Goal: Navigation & Orientation: Go to known website

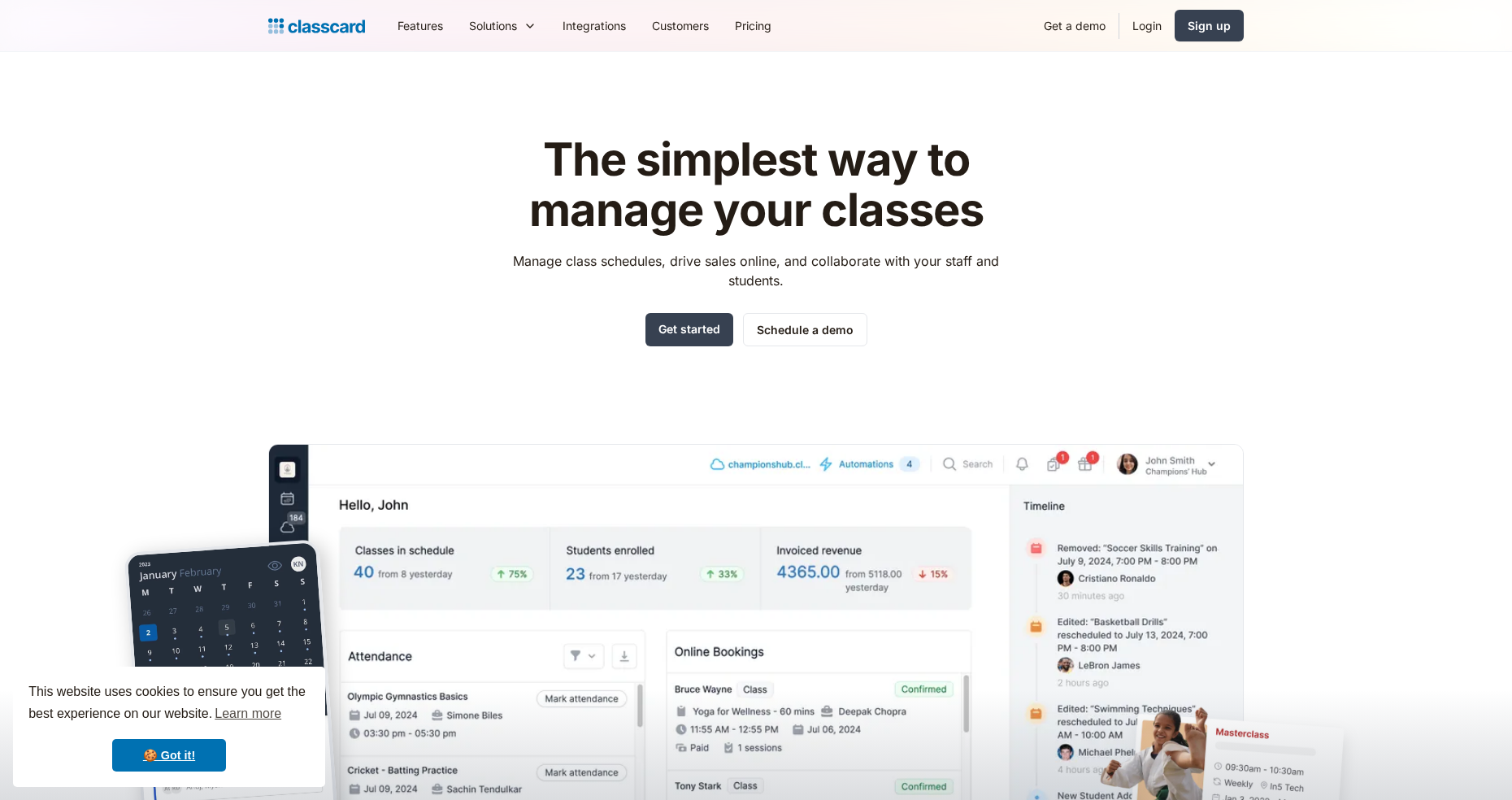
click at [1138, 28] on link "Login" at bounding box center [1147, 25] width 55 height 36
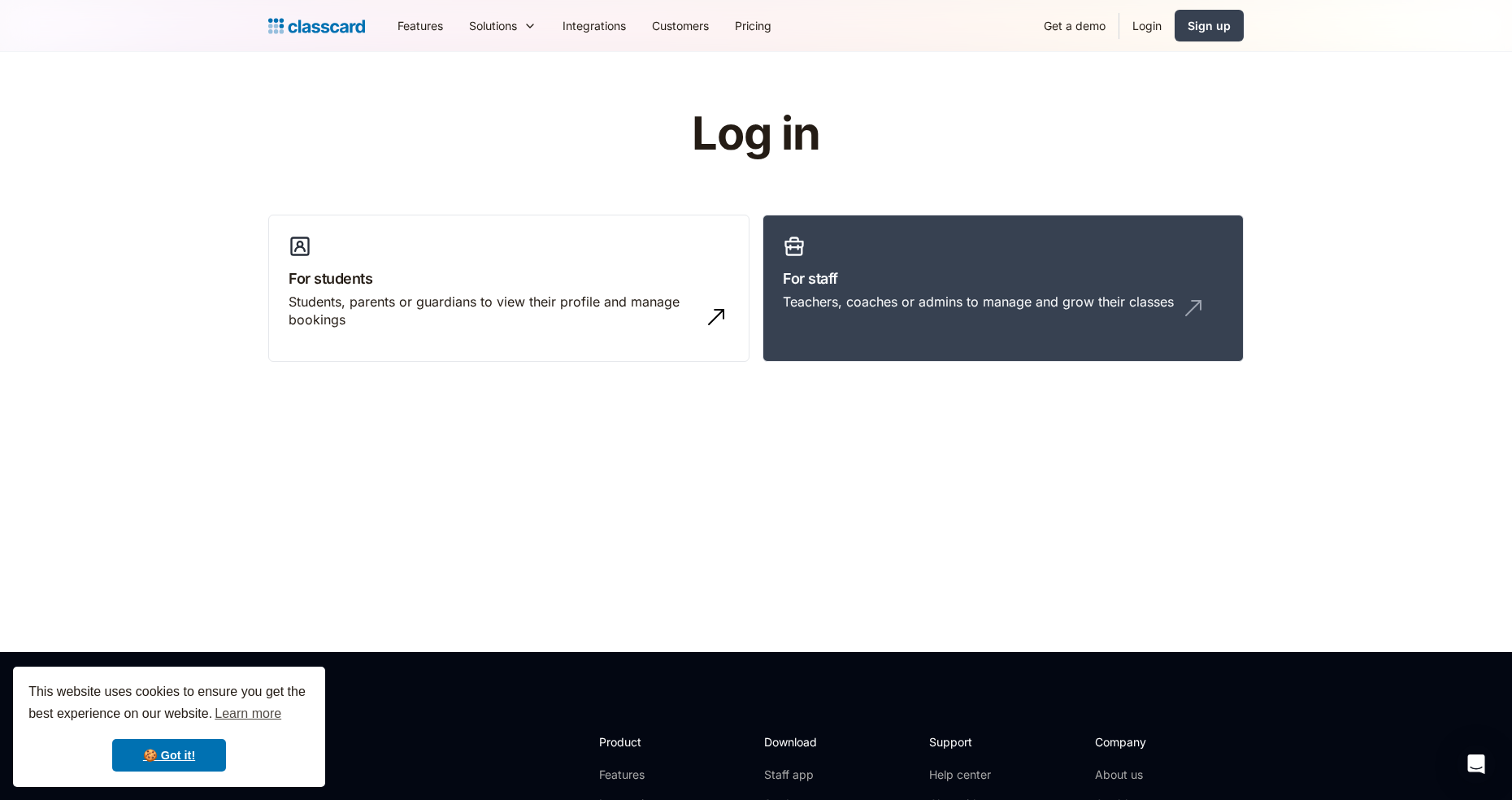
click at [865, 320] on div "Teachers, coaches or admins to manage and grow their classes" at bounding box center [1002, 307] width 441 height 30
